Goal: Information Seeking & Learning: Understand process/instructions

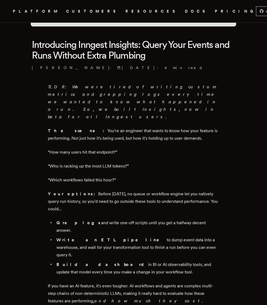
scroll to position [113, 0]
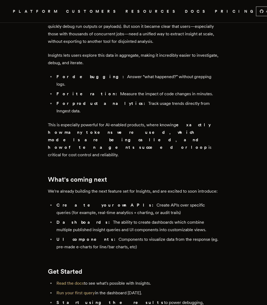
scroll to position [1006, 0]
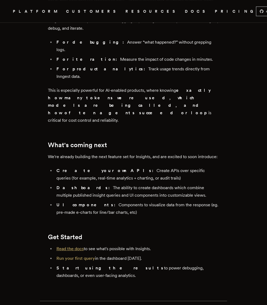
click at [82, 246] on link "Read the docs" at bounding box center [69, 248] width 27 height 5
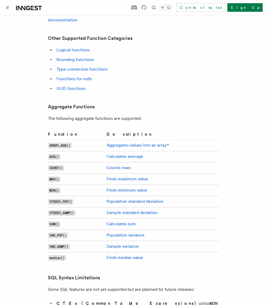
scroll to position [1177, 0]
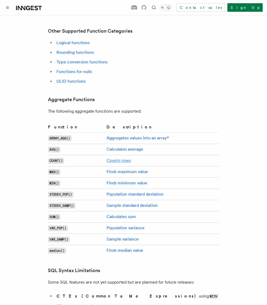
click at [120, 158] on link "Counts rows" at bounding box center [119, 160] width 24 height 5
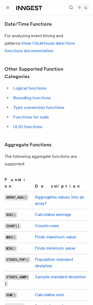
scroll to position [1257, 0]
click at [51, 223] on link "Counts rows" at bounding box center [47, 225] width 24 height 5
click at [74, 141] on h3 "Aggregate Functions" at bounding box center [46, 144] width 84 height 7
click at [67, 153] on p "The following aggregate functions are supported:" at bounding box center [46, 160] width 84 height 15
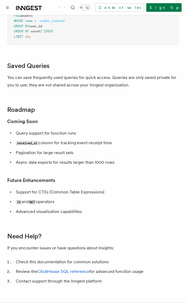
scroll to position [1719, 0]
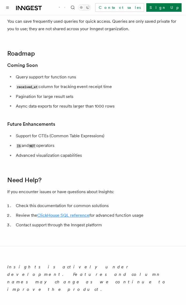
click at [60, 213] on link "ClickHouse SQL reference" at bounding box center [63, 215] width 52 height 5
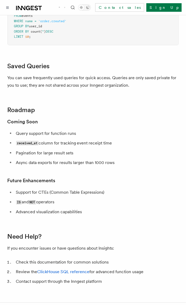
scroll to position [1699, 0]
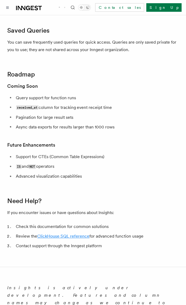
click at [85, 234] on link "ClickHouse SQL reference" at bounding box center [63, 236] width 52 height 5
